Goal: Information Seeking & Learning: Learn about a topic

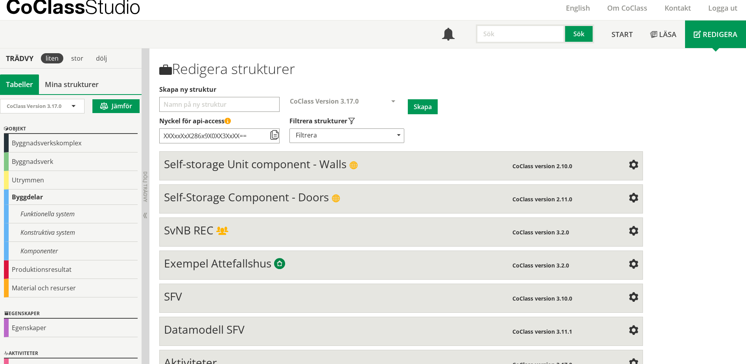
scroll to position [48, 0]
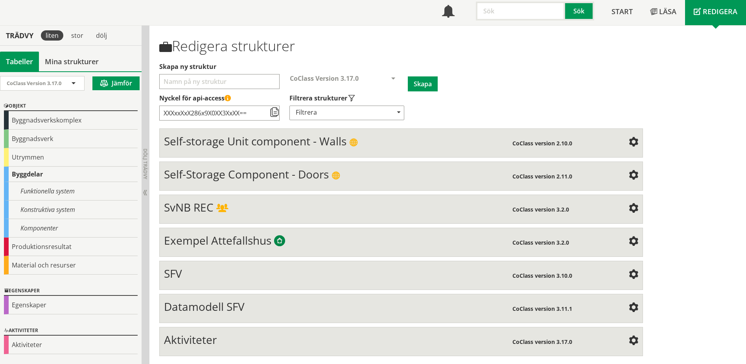
click at [196, 211] on span "SvNB REC" at bounding box center [189, 207] width 50 height 15
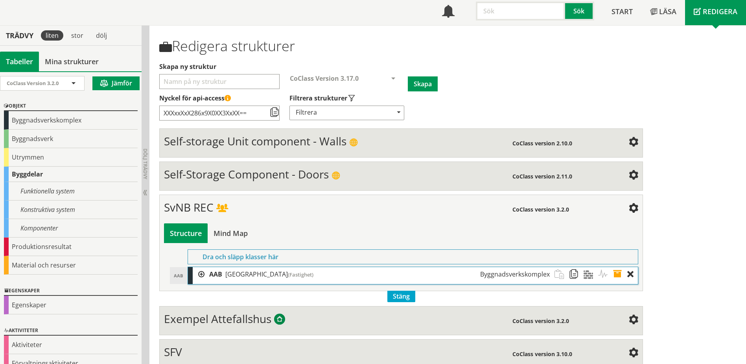
click at [200, 273] on div at bounding box center [199, 274] width 12 height 15
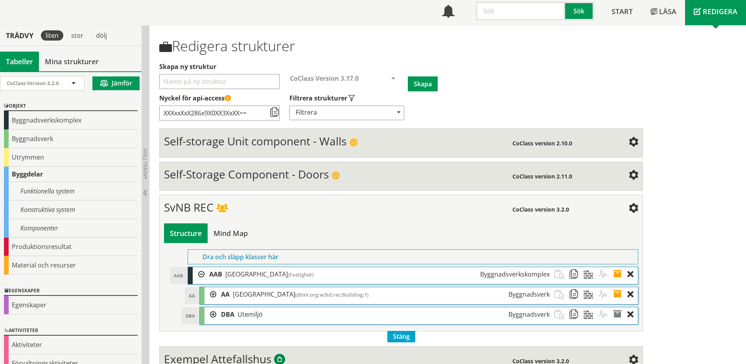
click at [211, 294] on div at bounding box center [211, 294] width 12 height 15
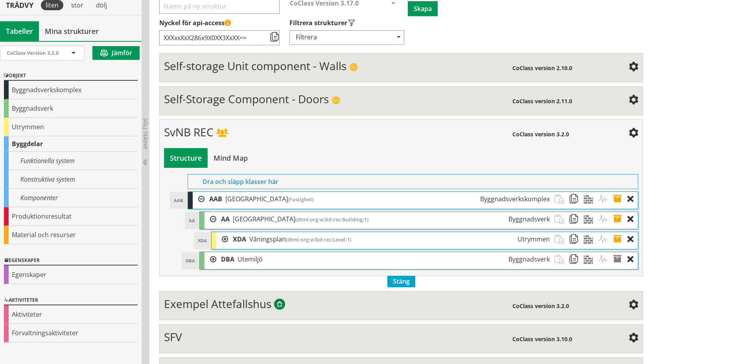
scroll to position [127, 0]
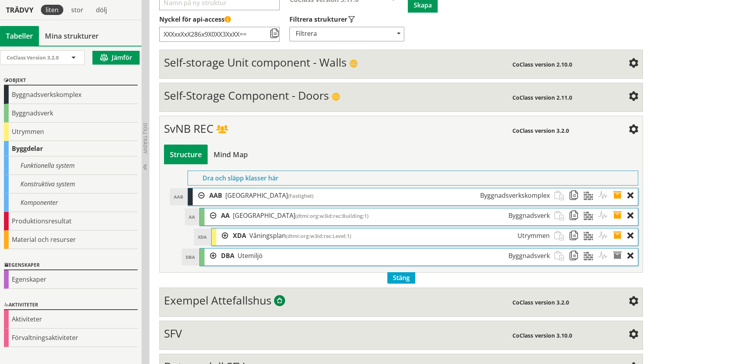
click at [212, 255] on div at bounding box center [211, 255] width 12 height 15
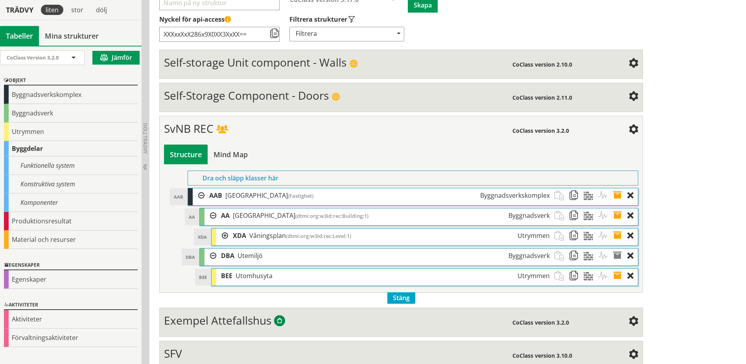
click at [227, 236] on div at bounding box center [222, 235] width 12 height 15
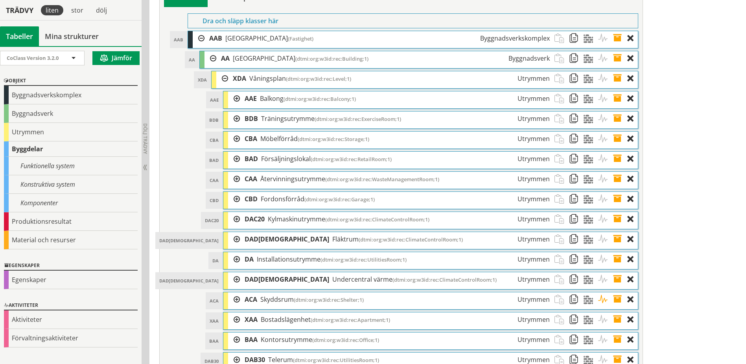
scroll to position [285, 0]
click at [236, 198] on div at bounding box center [234, 198] width 12 height 15
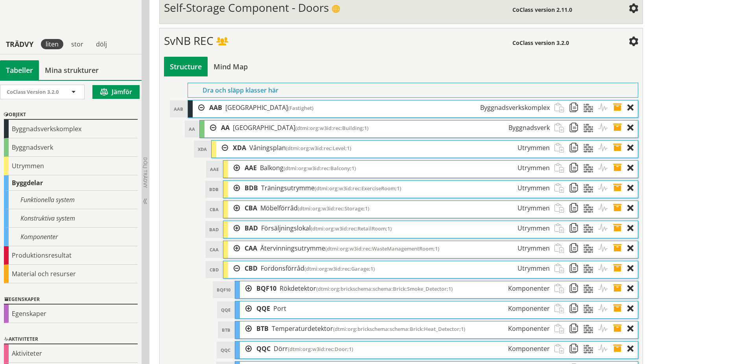
scroll to position [166, 0]
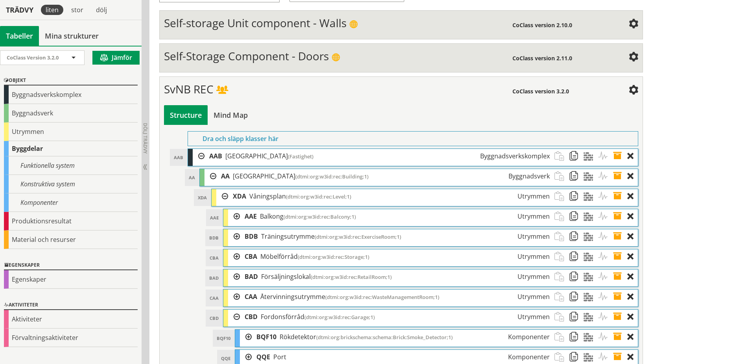
click at [199, 157] on div at bounding box center [199, 156] width 12 height 15
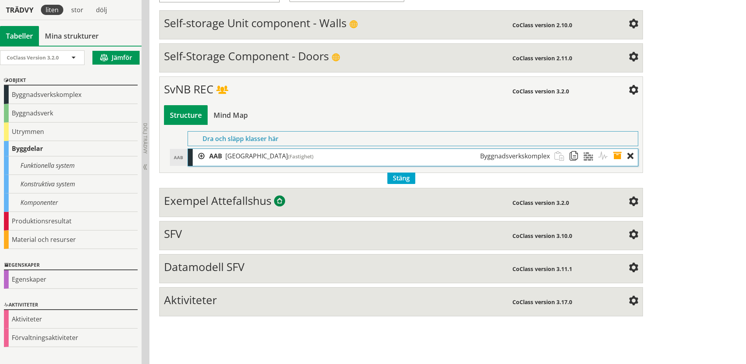
click at [179, 236] on span "SFV" at bounding box center [173, 233] width 18 height 15
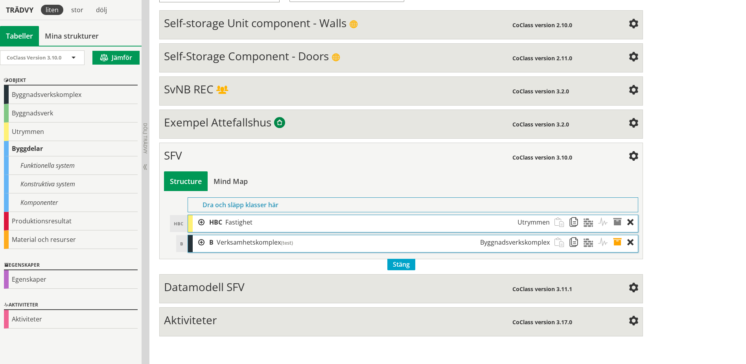
click at [190, 163] on div "SFV" at bounding box center [338, 156] width 348 height 16
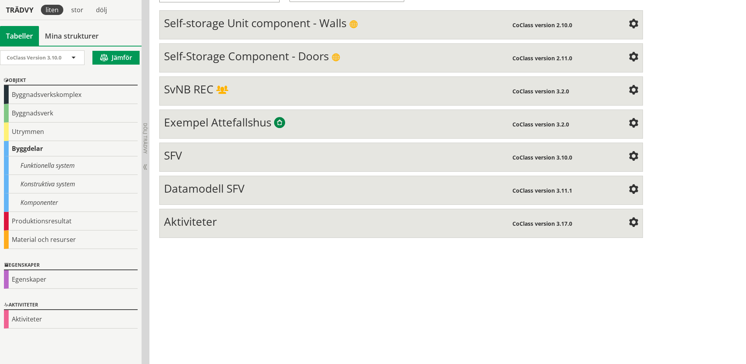
click at [200, 185] on span "Datamodell SFV" at bounding box center [204, 188] width 81 height 15
click at [201, 200] on div "Datamodell SFV CoClass version 3.11.1 Structure Mind Map HBC HBC Fastighet Utry…" at bounding box center [401, 190] width 484 height 29
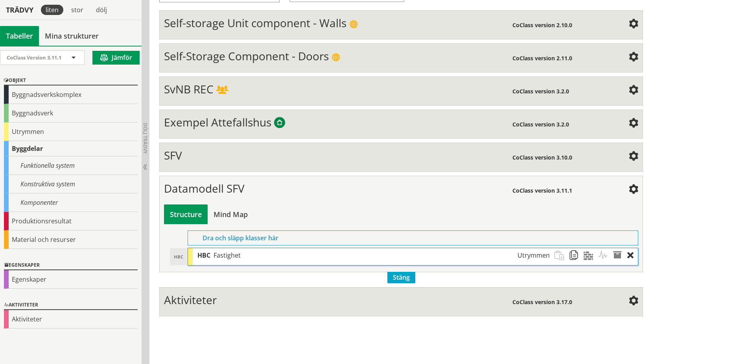
click at [205, 192] on span "Datamodell SFV" at bounding box center [204, 188] width 81 height 15
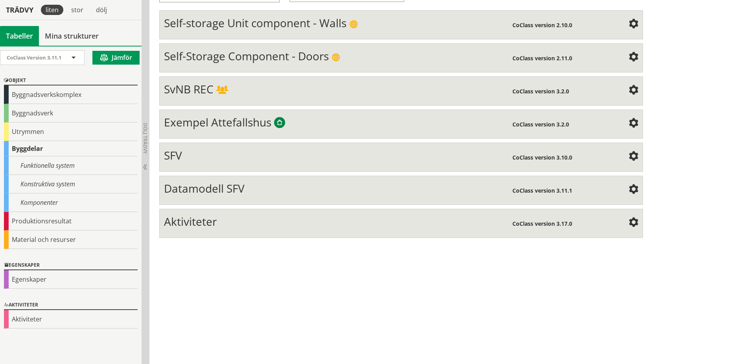
click at [191, 153] on div "SFV" at bounding box center [338, 156] width 348 height 16
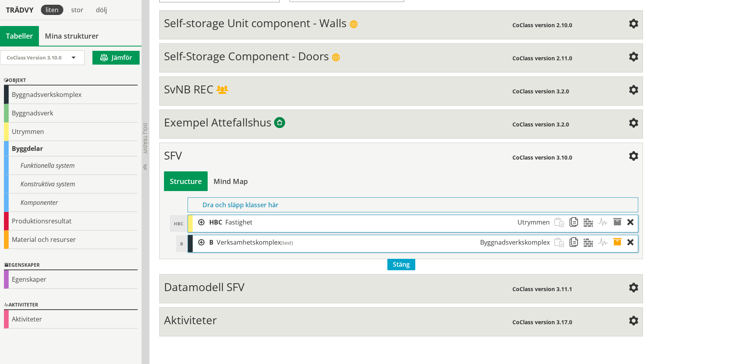
click at [194, 157] on div "SFV" at bounding box center [338, 156] width 348 height 16
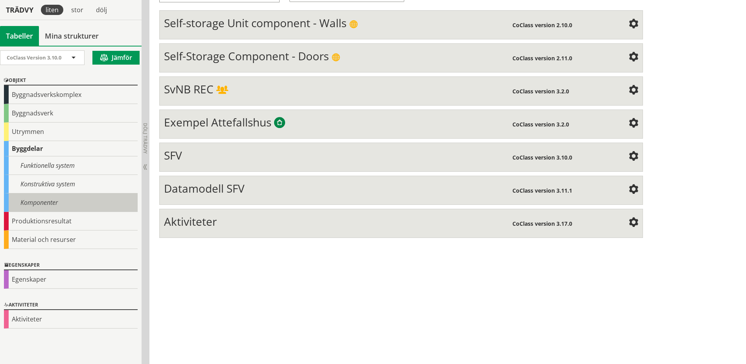
click at [43, 207] on div "Komponenter" at bounding box center [71, 202] width 134 height 18
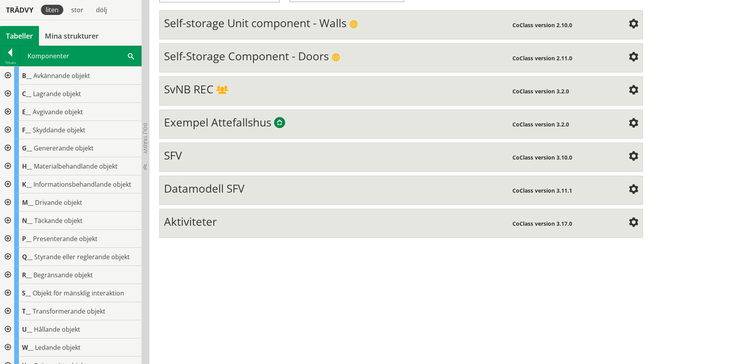
click at [4, 75] on div at bounding box center [7, 76] width 14 height 18
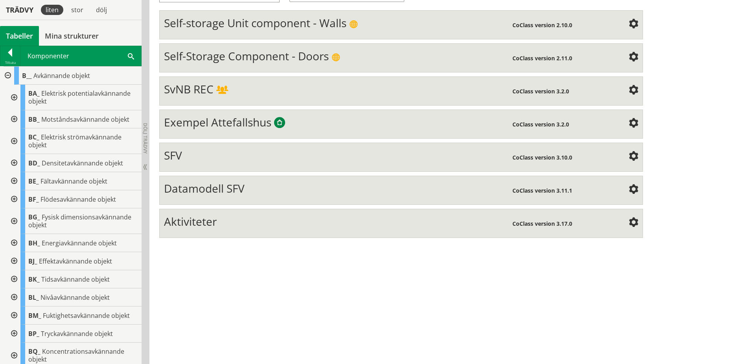
click at [13, 96] on div at bounding box center [13, 98] width 14 height 26
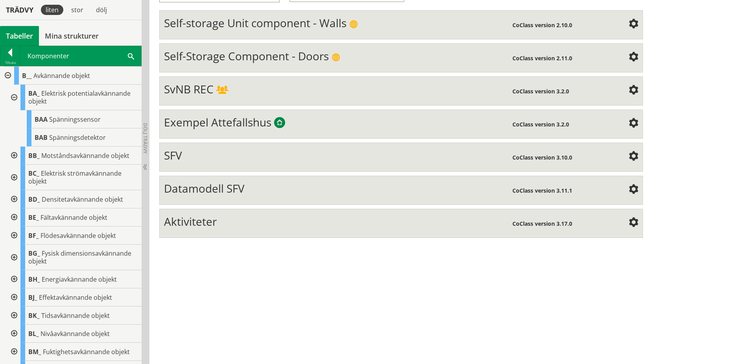
click at [14, 98] on div at bounding box center [13, 98] width 14 height 26
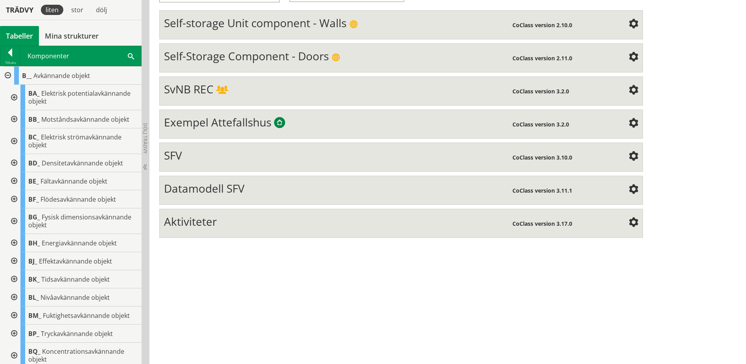
click at [15, 116] on div at bounding box center [13, 119] width 14 height 18
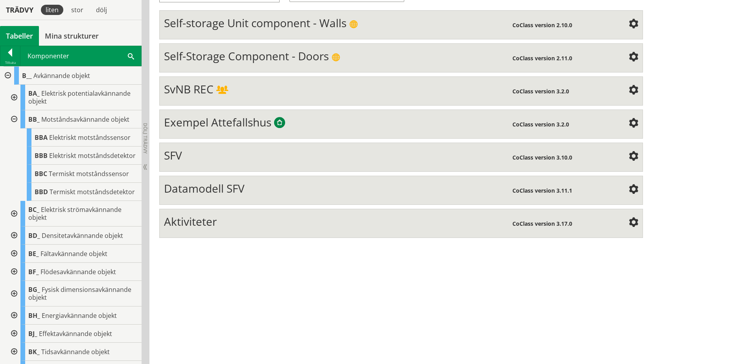
click at [15, 117] on div at bounding box center [13, 119] width 14 height 18
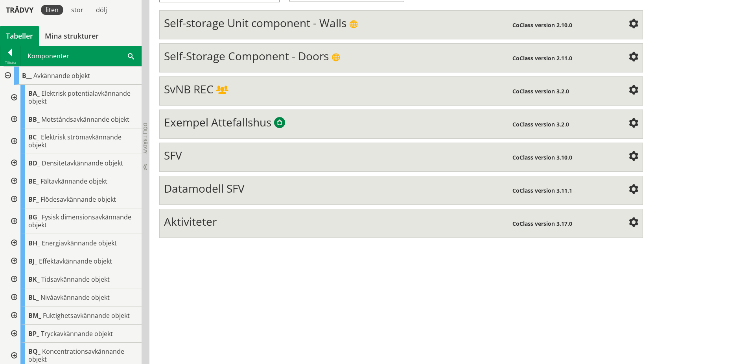
click at [14, 137] on div at bounding box center [13, 141] width 14 height 26
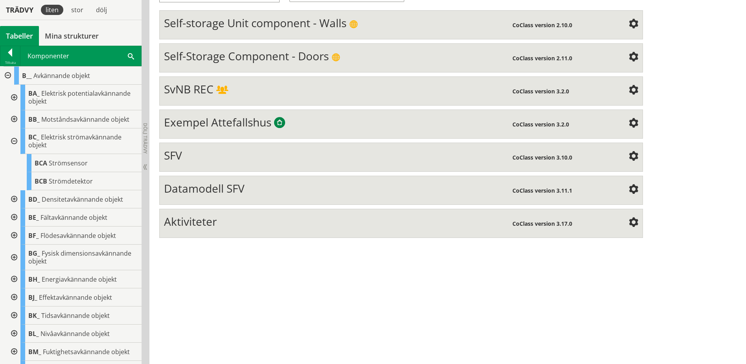
click at [14, 137] on div at bounding box center [13, 141] width 14 height 26
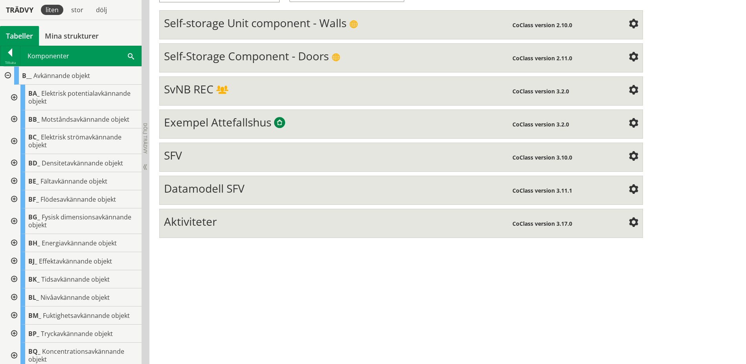
click at [14, 161] on div at bounding box center [13, 163] width 14 height 18
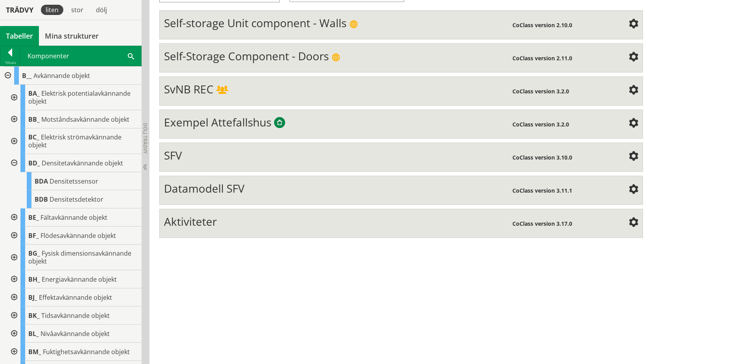
click at [14, 161] on div at bounding box center [13, 163] width 14 height 18
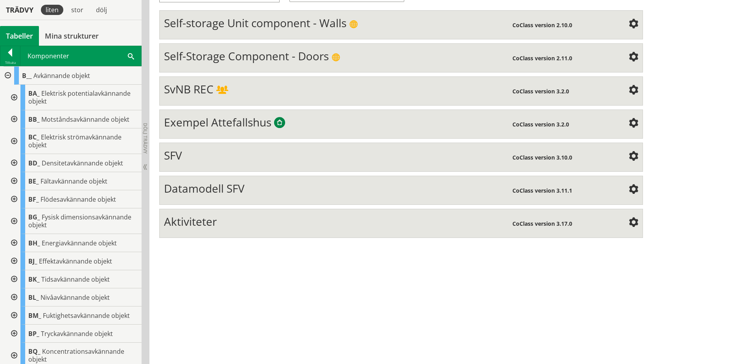
click at [14, 179] on div at bounding box center [13, 181] width 14 height 18
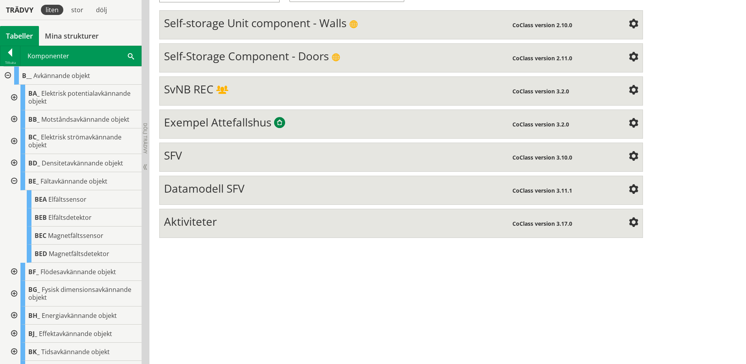
click at [14, 179] on div at bounding box center [13, 181] width 14 height 18
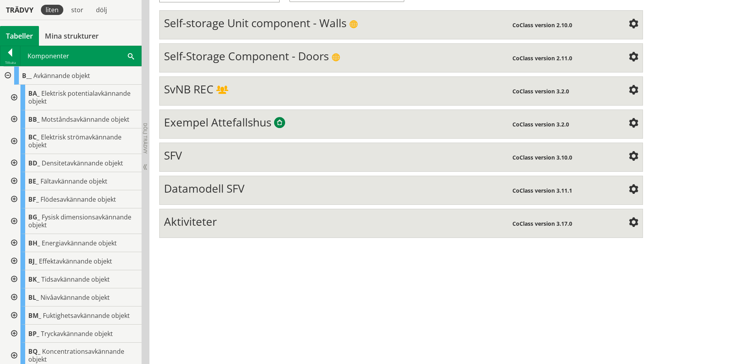
scroll to position [39, 0]
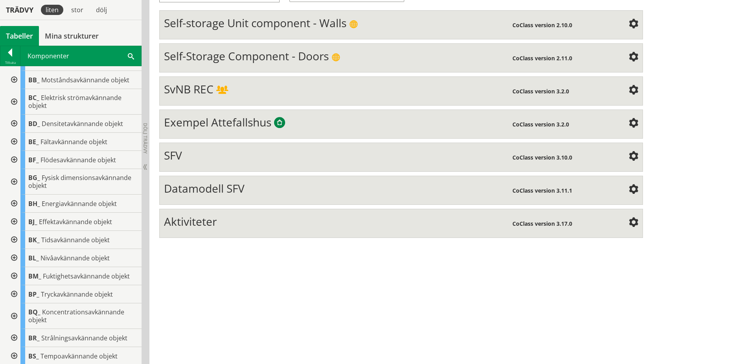
click at [18, 239] on div at bounding box center [13, 240] width 14 height 18
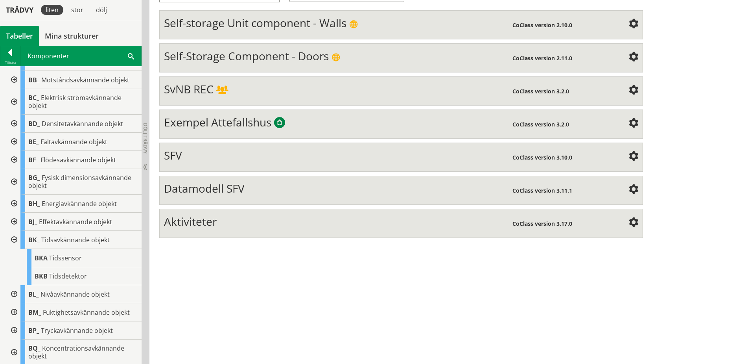
click at [15, 240] on div at bounding box center [13, 240] width 14 height 18
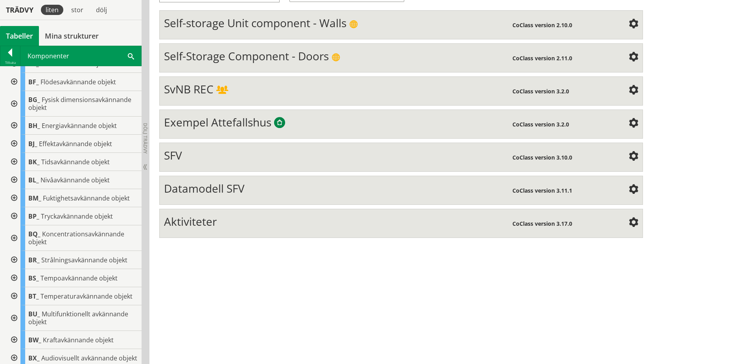
scroll to position [118, 0]
click at [20, 196] on div "BM_ Fuktighetsavkännande objekt" at bounding box center [80, 197] width 121 height 18
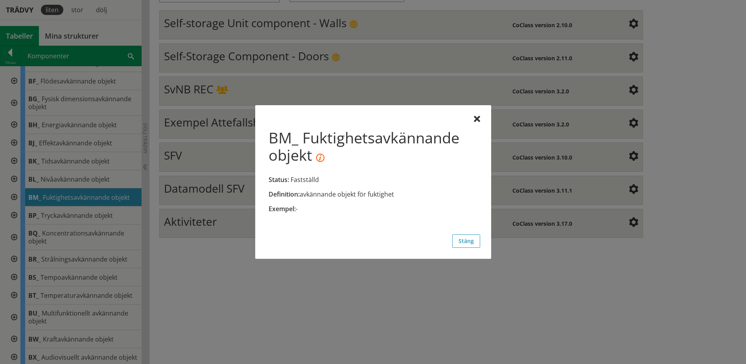
click at [481, 118] on div "BM_ Fuktighetsavkännande objekt Status: Fastställd Definition: avkännande objek…" at bounding box center [373, 181] width 236 height 153
click at [478, 119] on div at bounding box center [477, 119] width 6 height 6
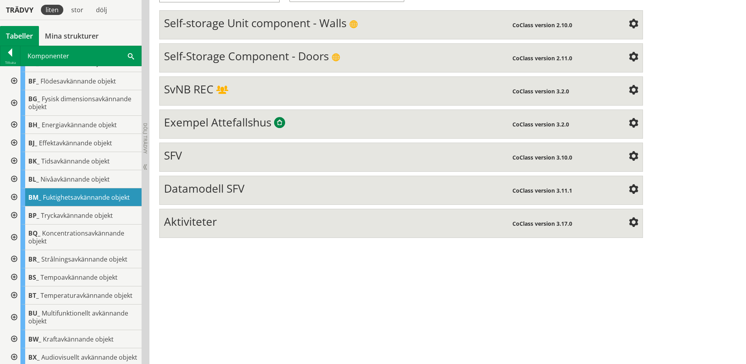
click at [14, 195] on div at bounding box center [13, 197] width 14 height 18
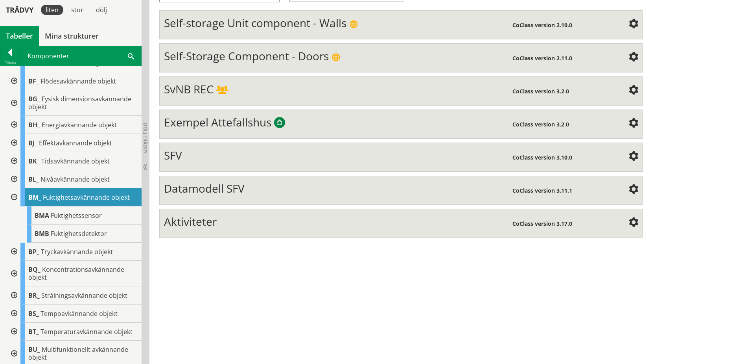
click at [14, 196] on div at bounding box center [13, 197] width 14 height 18
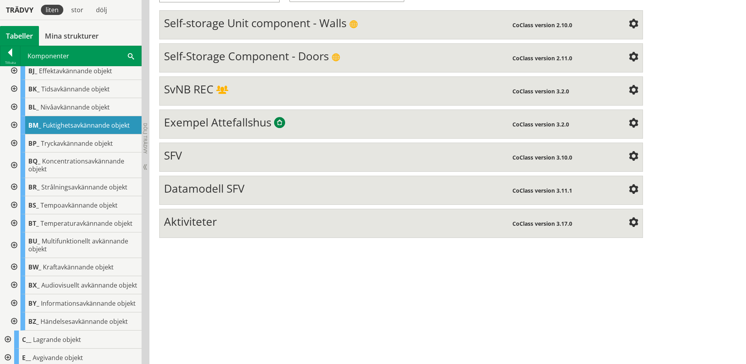
scroll to position [197, 0]
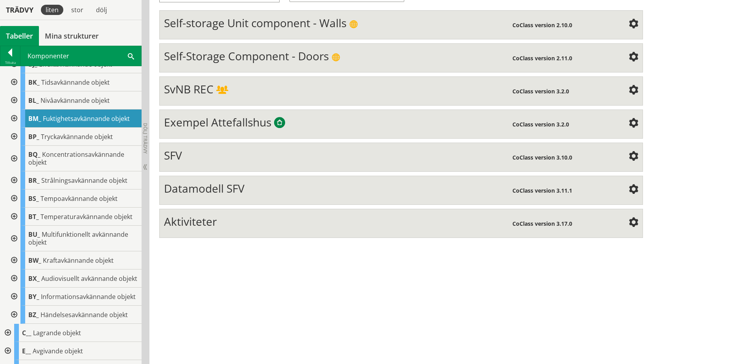
click at [15, 217] on div at bounding box center [13, 216] width 14 height 18
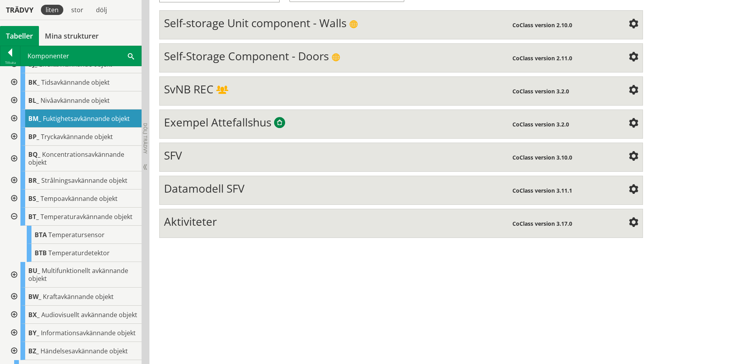
click at [15, 217] on div at bounding box center [13, 216] width 14 height 18
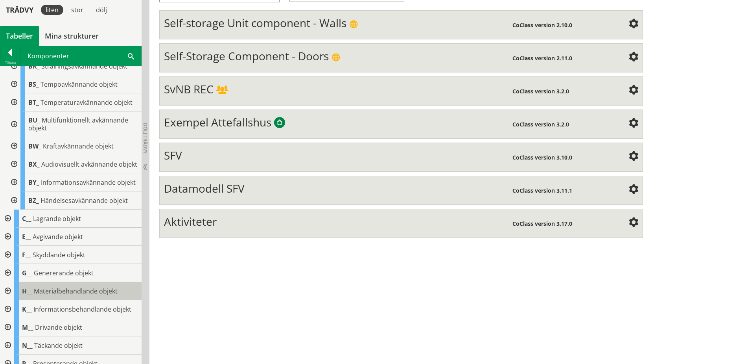
scroll to position [315, 0]
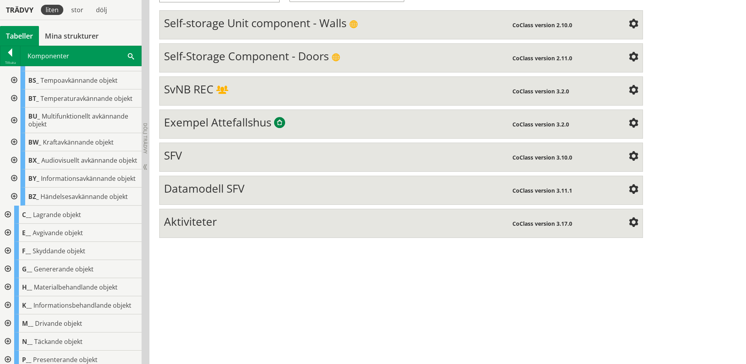
click at [7, 224] on div at bounding box center [7, 214] width 14 height 18
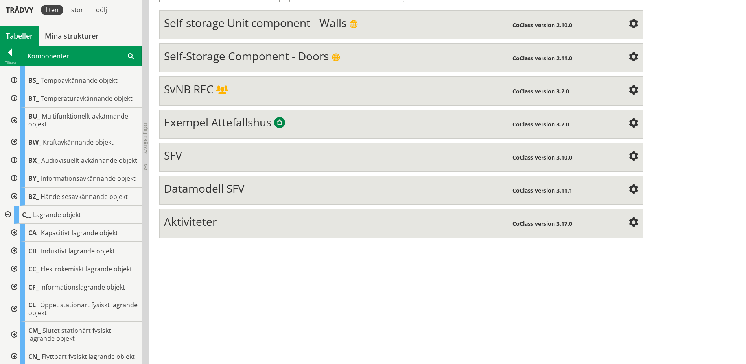
click at [18, 260] on div at bounding box center [13, 251] width 14 height 18
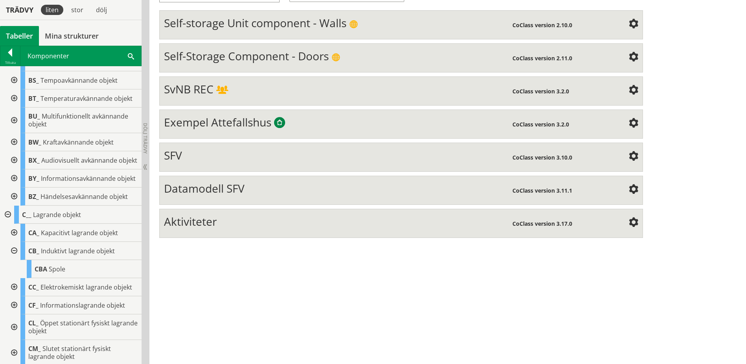
click at [11, 260] on div at bounding box center [13, 251] width 14 height 18
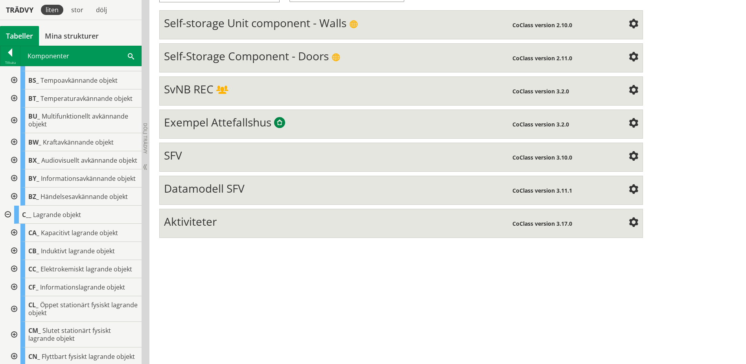
click at [12, 278] on div at bounding box center [13, 269] width 14 height 18
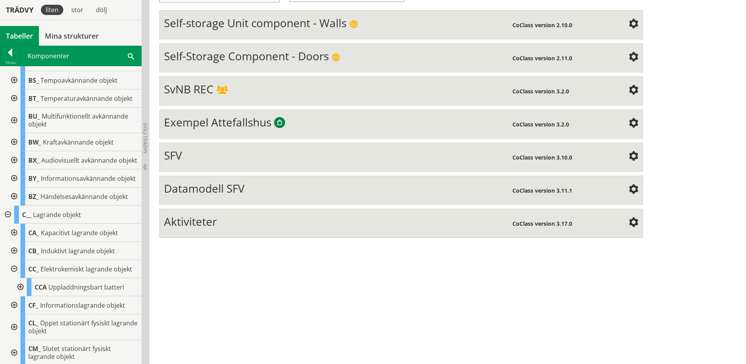
click at [12, 278] on div at bounding box center [13, 269] width 14 height 18
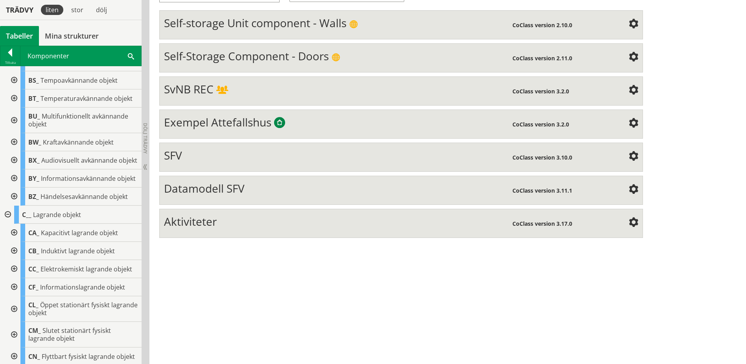
click at [14, 296] on div at bounding box center [13, 287] width 14 height 18
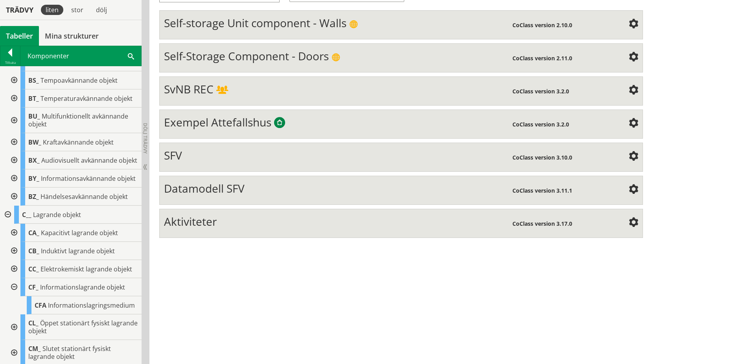
click at [14, 296] on div at bounding box center [13, 287] width 14 height 18
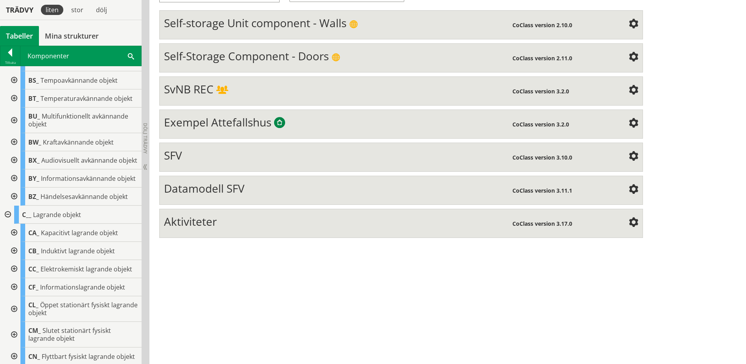
click at [15, 321] on div at bounding box center [13, 309] width 14 height 26
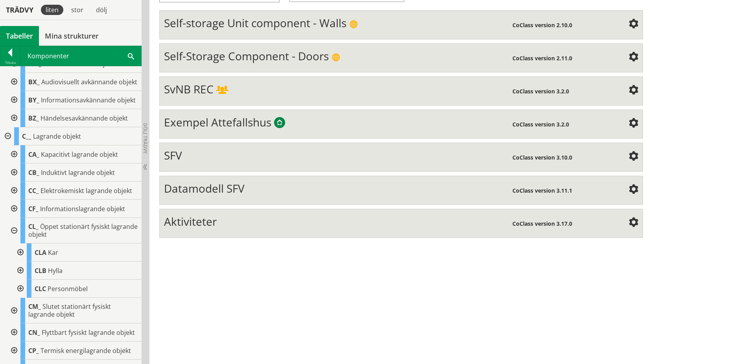
scroll to position [394, 0]
click at [13, 243] on div at bounding box center [13, 230] width 14 height 26
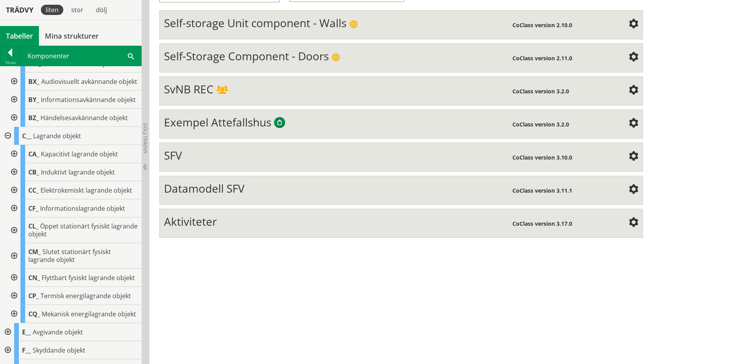
click at [13, 286] on div at bounding box center [13, 277] width 14 height 18
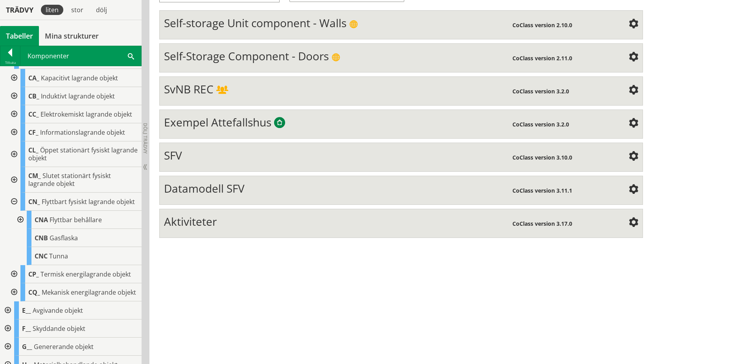
scroll to position [472, 0]
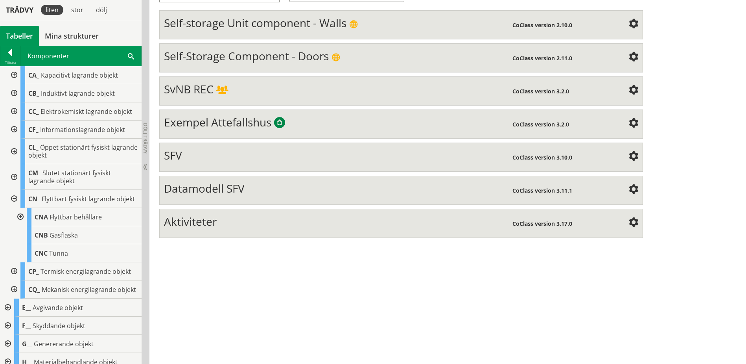
click at [15, 208] on div at bounding box center [13, 199] width 14 height 18
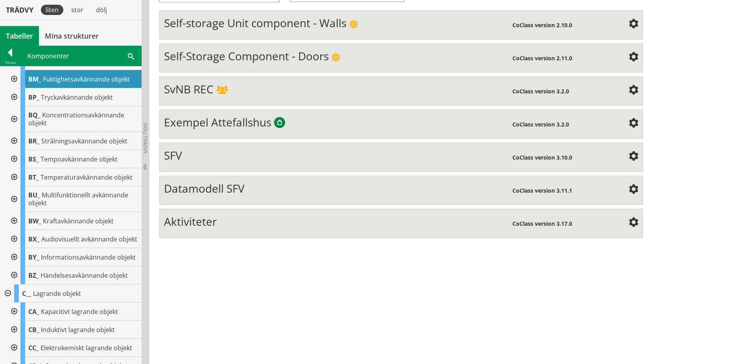
scroll to position [0, 0]
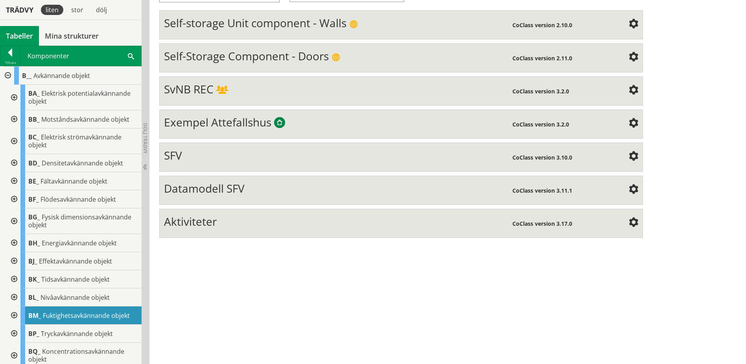
click at [260, 264] on div "Redigera strukturer Skapa ny struktur CoClass Version 3.17.0 CoClass Version 3.…" at bounding box center [448, 136] width 597 height 456
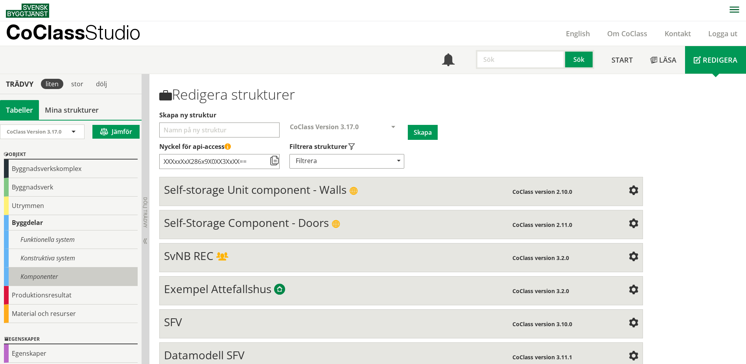
click at [51, 275] on div "Komponenter" at bounding box center [71, 276] width 134 height 18
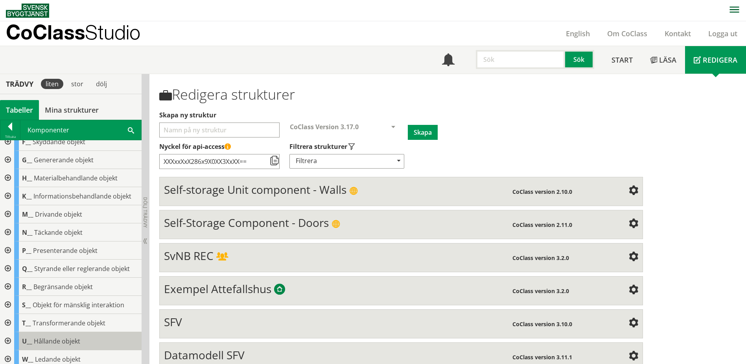
scroll to position [128, 0]
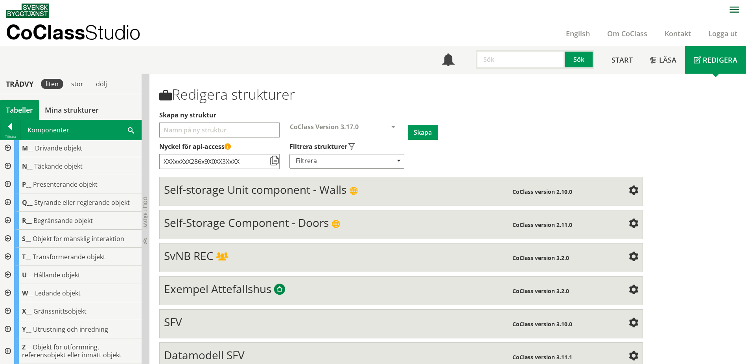
click at [8, 329] on div at bounding box center [7, 329] width 14 height 18
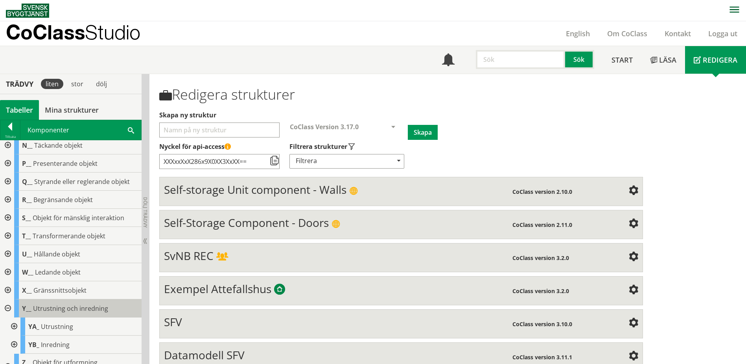
scroll to position [164, 0]
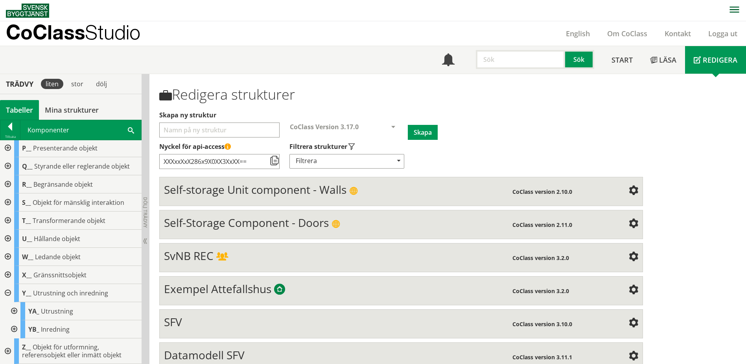
click at [13, 313] on div at bounding box center [13, 311] width 14 height 18
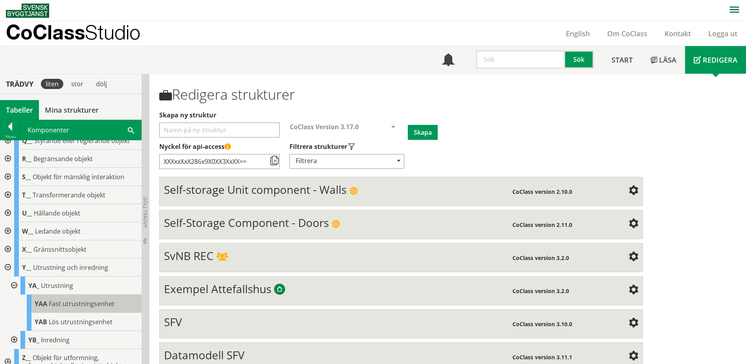
scroll to position [201, 0]
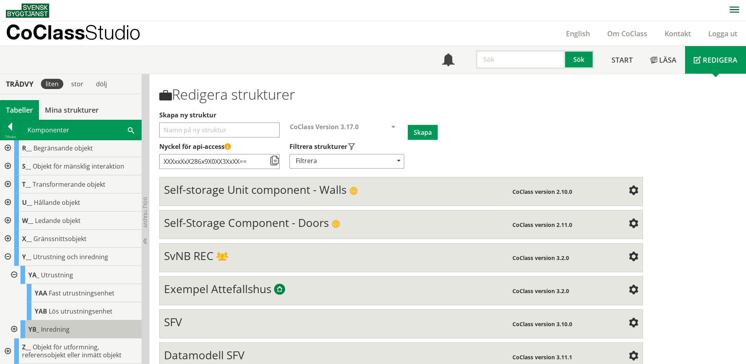
click at [53, 325] on span "Inredning" at bounding box center [55, 329] width 29 height 9
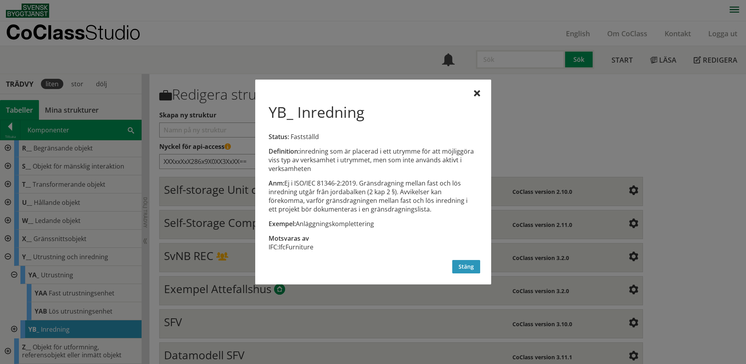
click at [466, 267] on button "Stäng" at bounding box center [467, 266] width 28 height 13
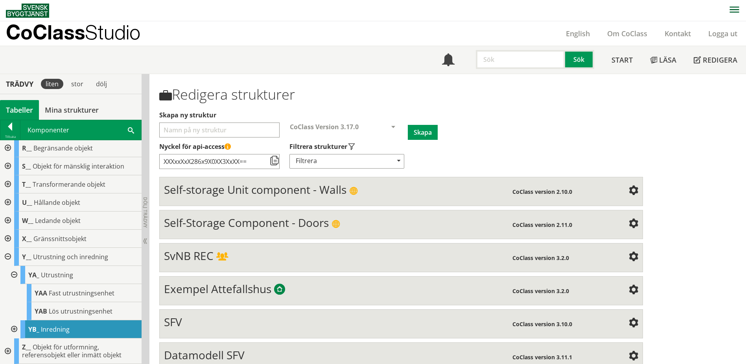
click at [13, 329] on div at bounding box center [13, 329] width 14 height 18
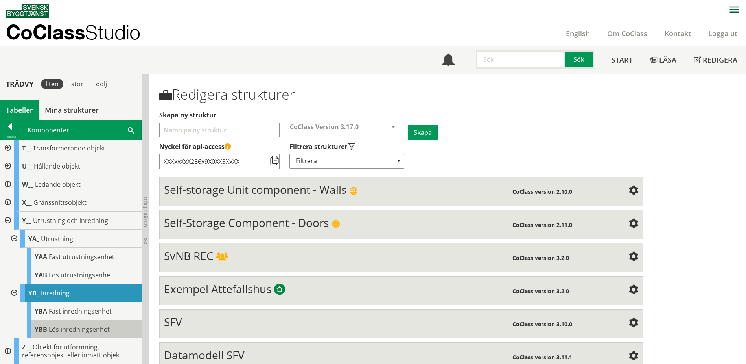
click at [74, 333] on span "Lös inredningsenhet" at bounding box center [79, 329] width 61 height 9
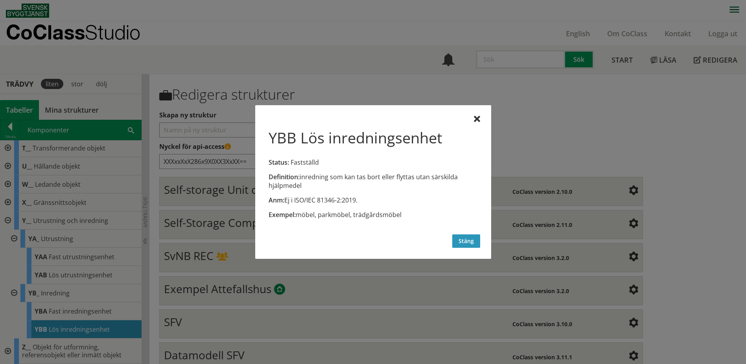
click at [459, 240] on button "Stäng" at bounding box center [467, 240] width 28 height 13
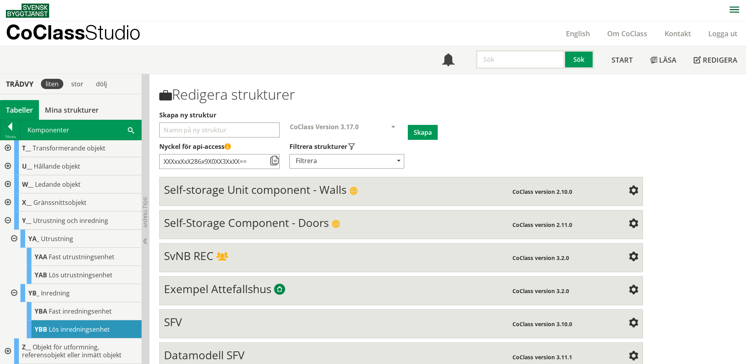
click at [7, 218] on div at bounding box center [7, 220] width 14 height 18
